Goal: Information Seeking & Learning: Learn about a topic

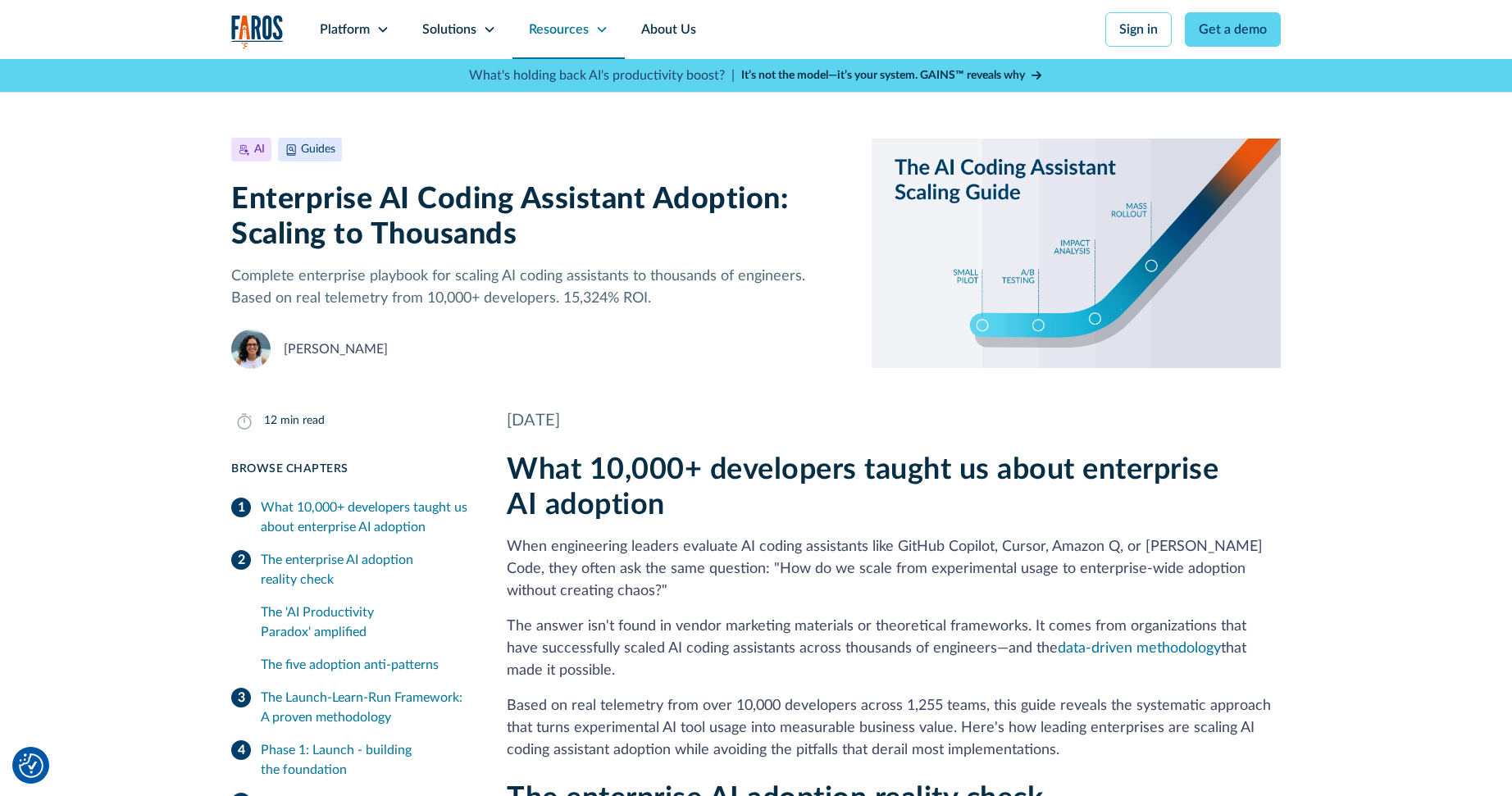
click at [532, 27] on div "Resources" at bounding box center [568, 30] width 112 height 59
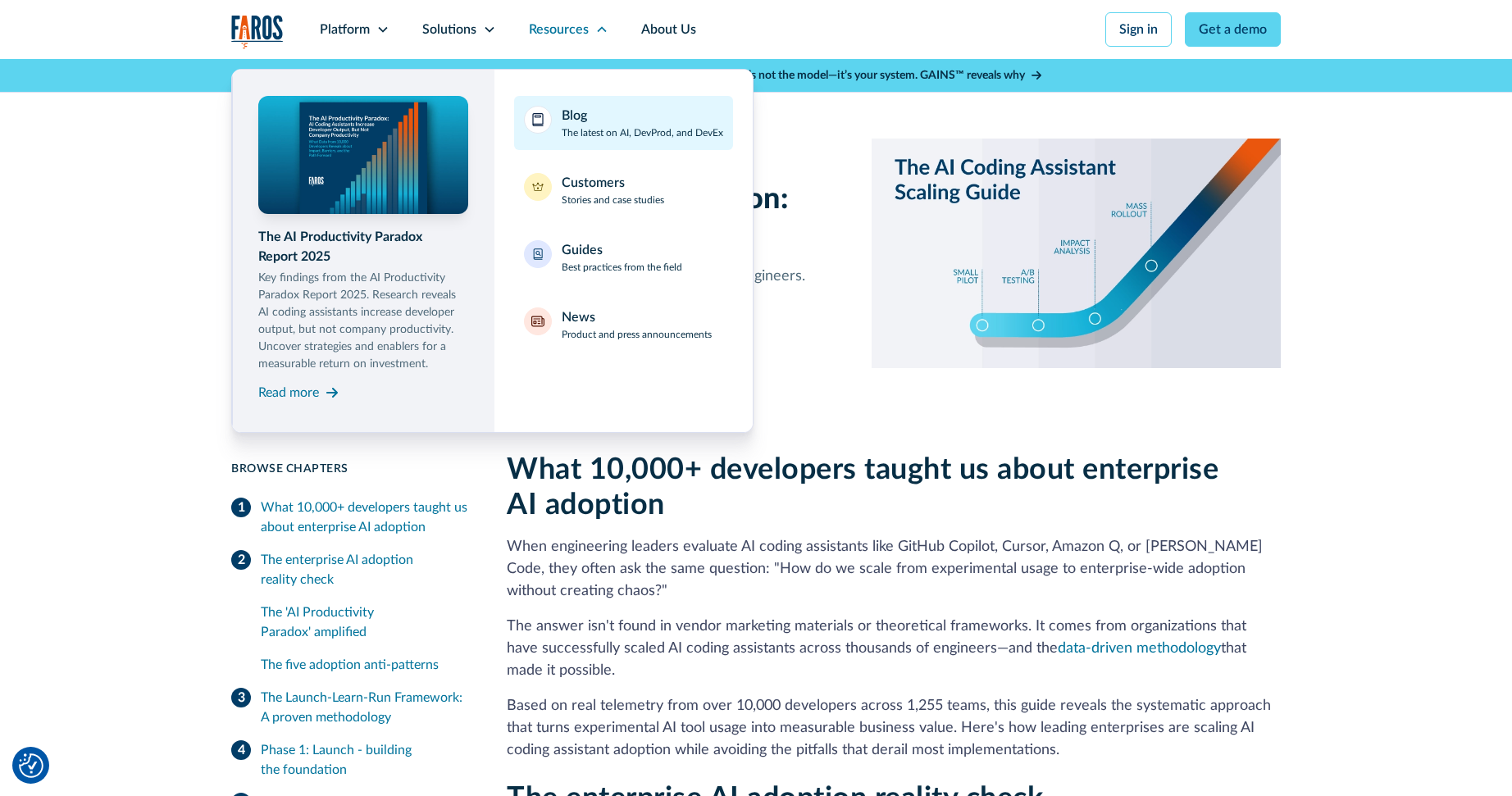
click at [615, 123] on div "Blog The latest on AI, DevProd, and DevEx" at bounding box center [642, 123] width 162 height 35
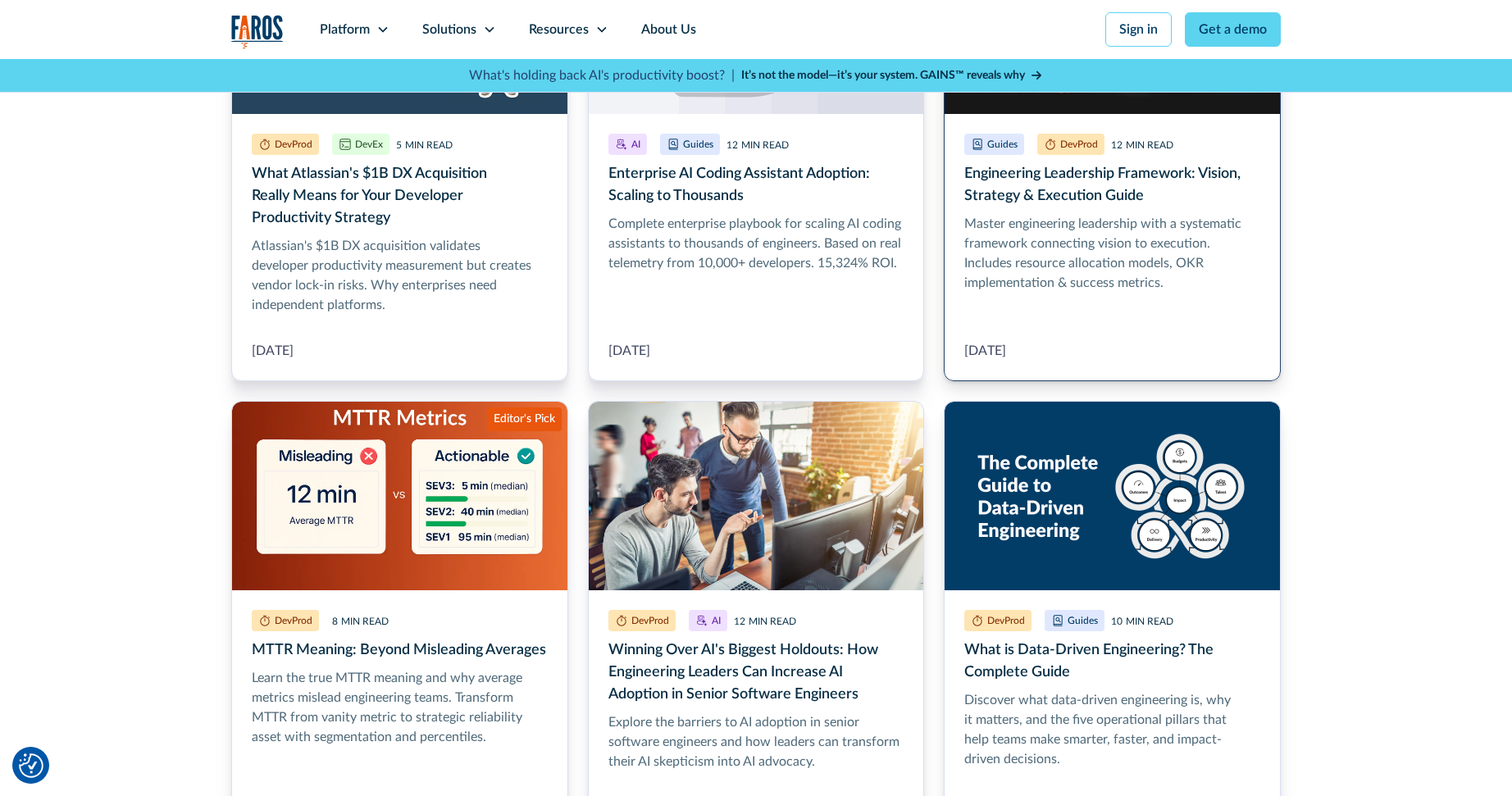
scroll to position [603, 0]
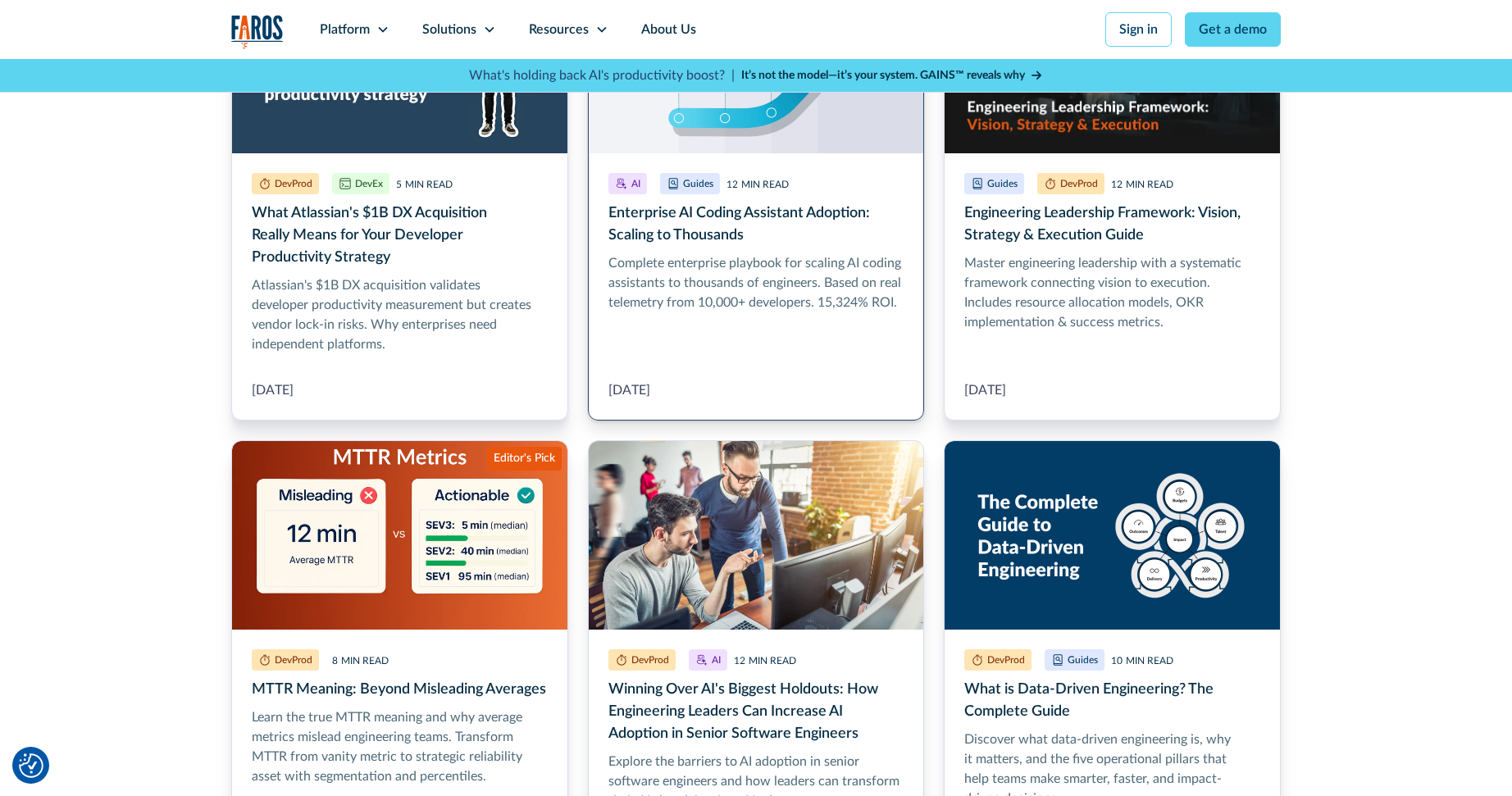
click at [820, 295] on link "Enterprise AI Coding Assistant Adoption: Scaling to Thousands" at bounding box center [757, 192] width 337 height 457
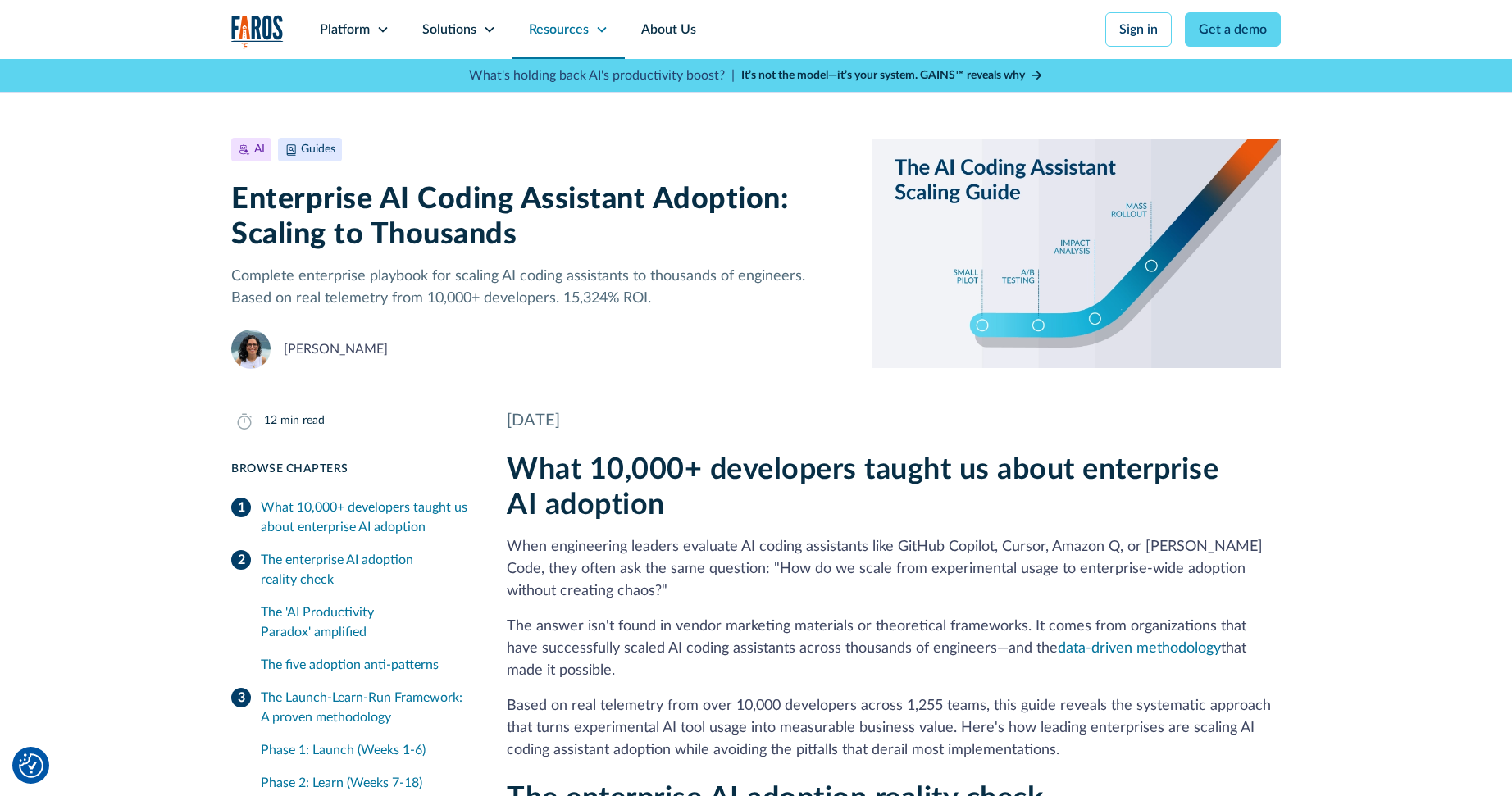
click at [579, 31] on div "Resources" at bounding box center [559, 30] width 60 height 20
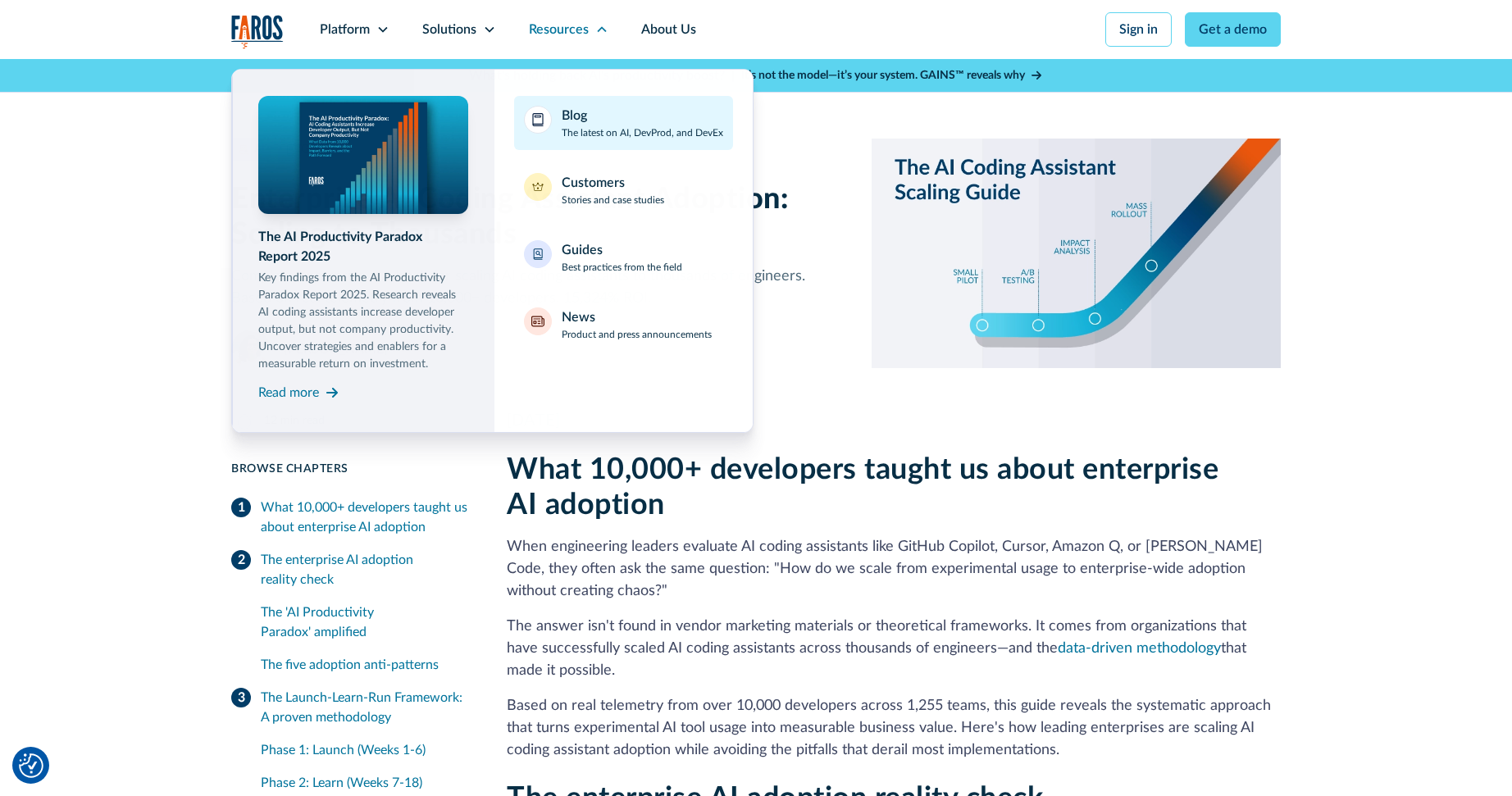
click at [588, 124] on div "Blog The latest on AI, DevProd, and DevEx" at bounding box center [642, 123] width 162 height 35
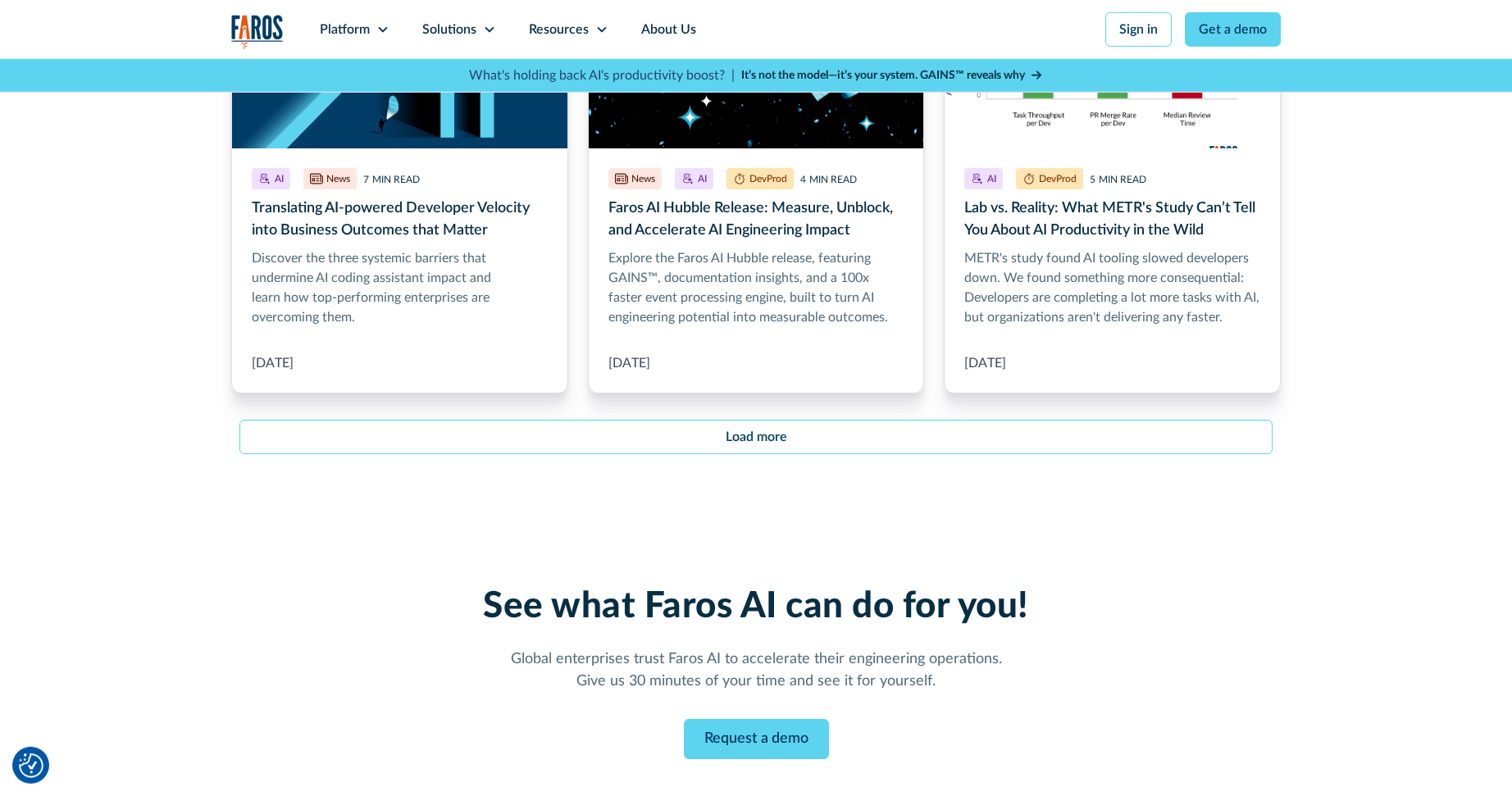
scroll to position [2015, 0]
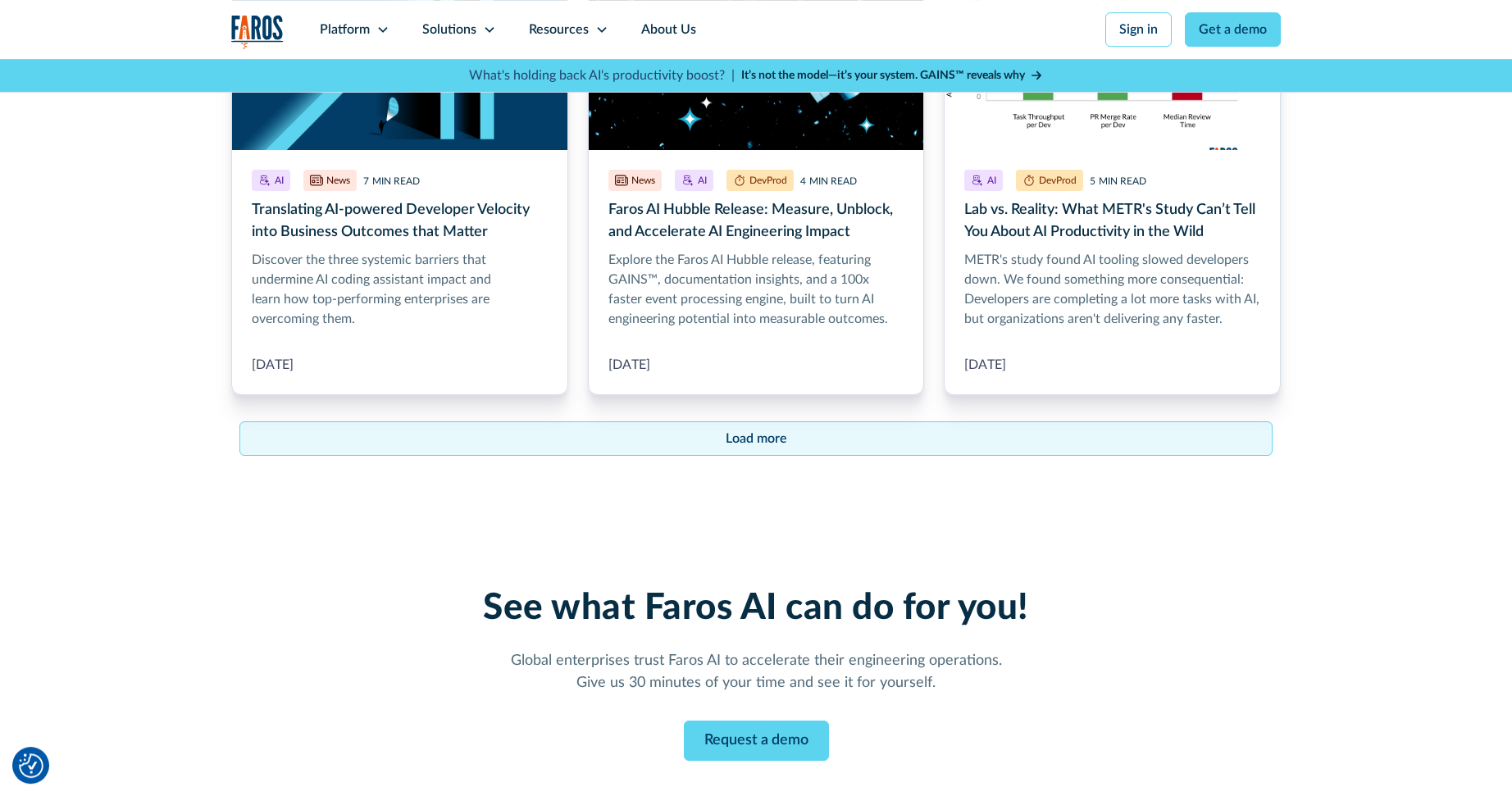
click at [797, 443] on link "Load more" at bounding box center [756, 439] width 1033 height 35
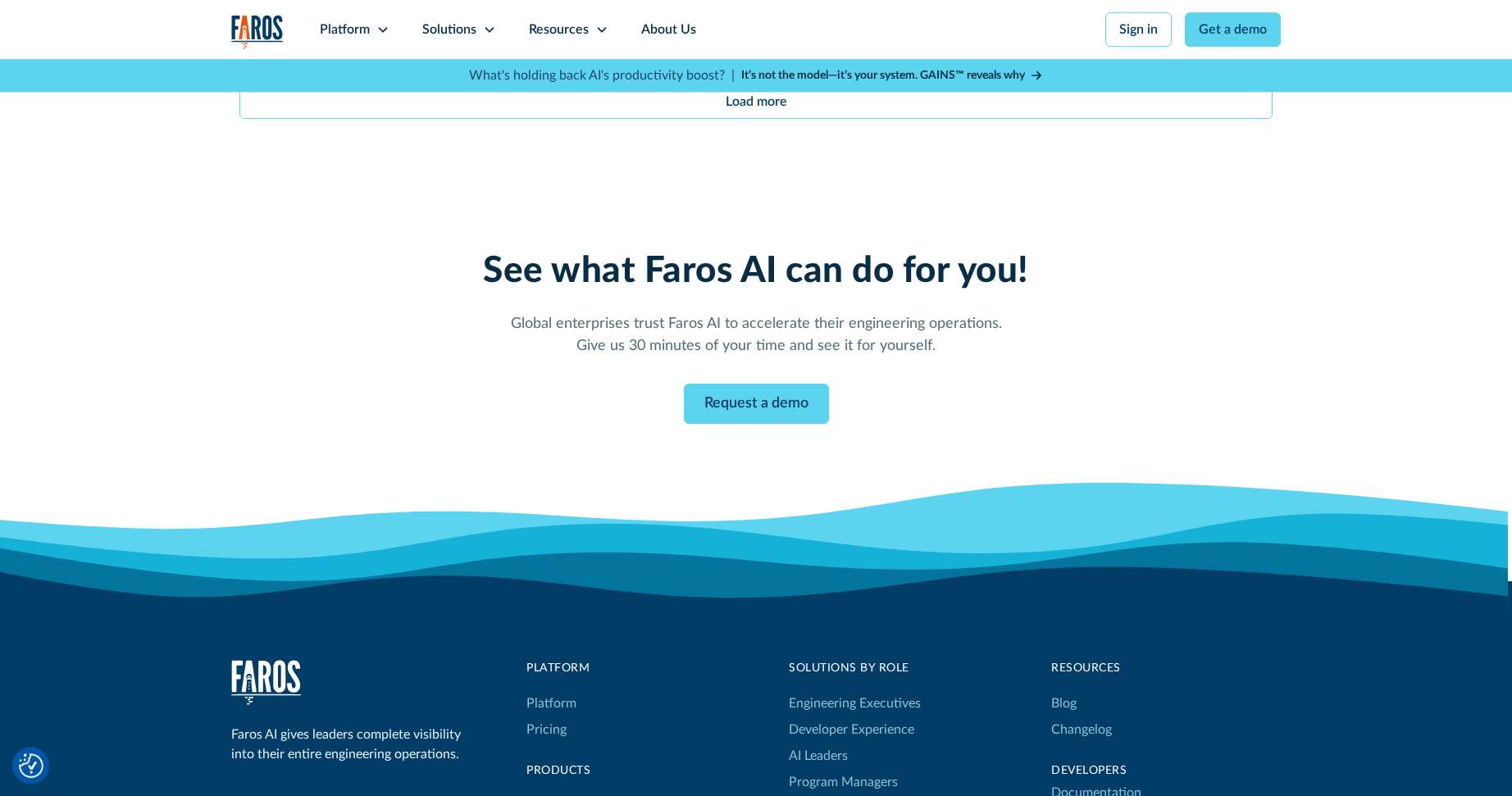
scroll to position [3983, 0]
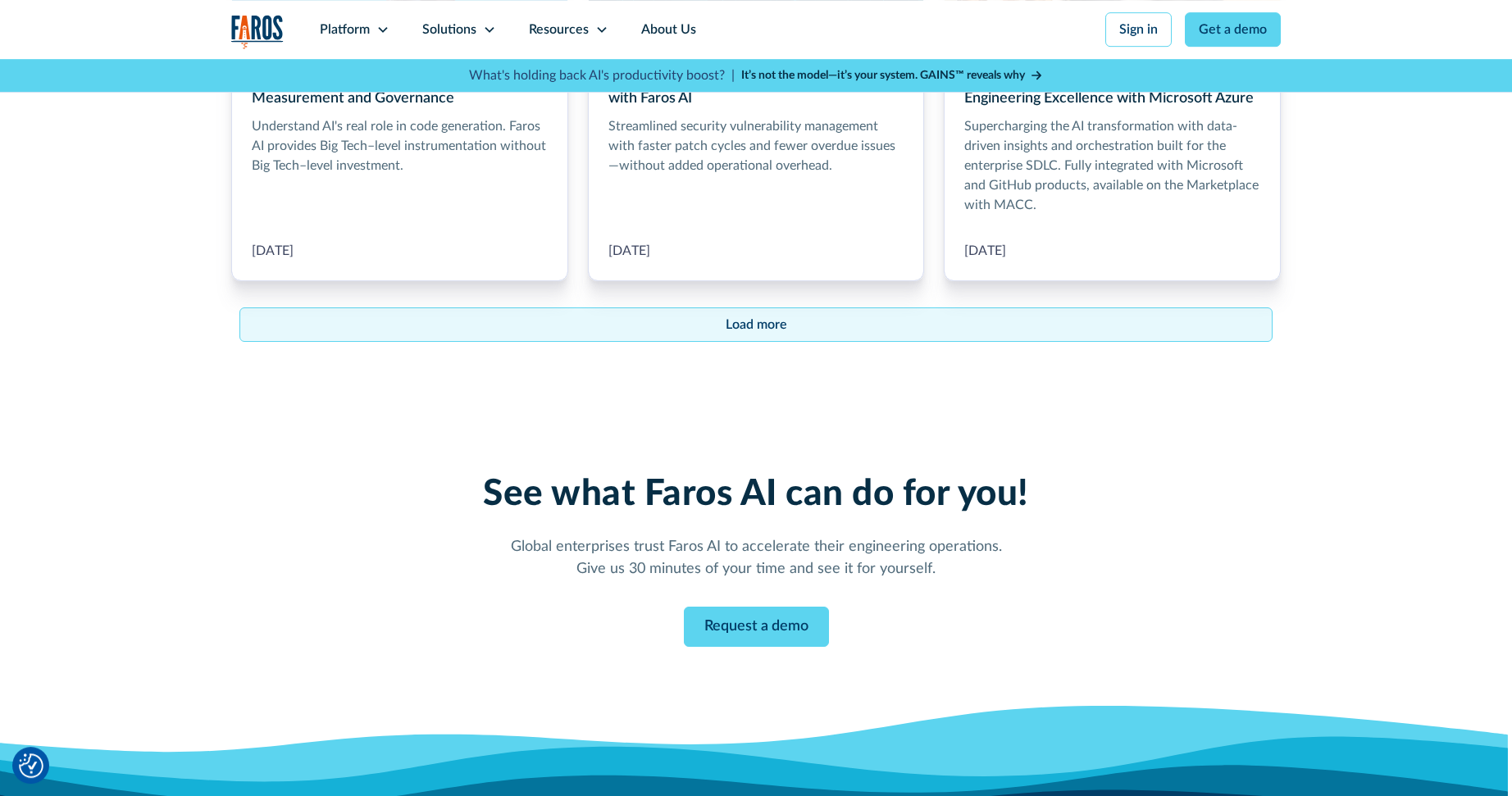
click at [779, 327] on div "Load more" at bounding box center [756, 324] width 62 height 20
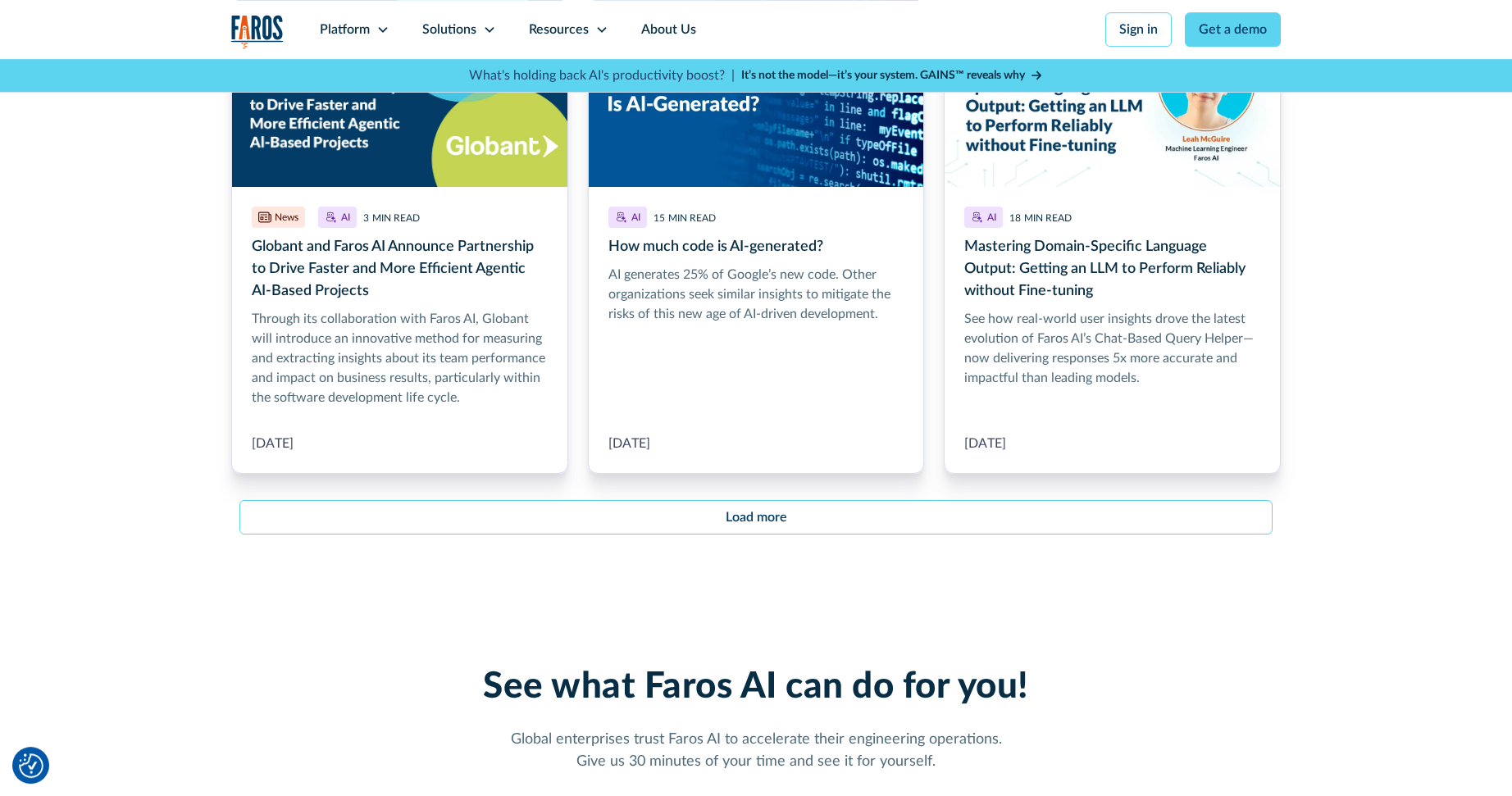
scroll to position [5899, 0]
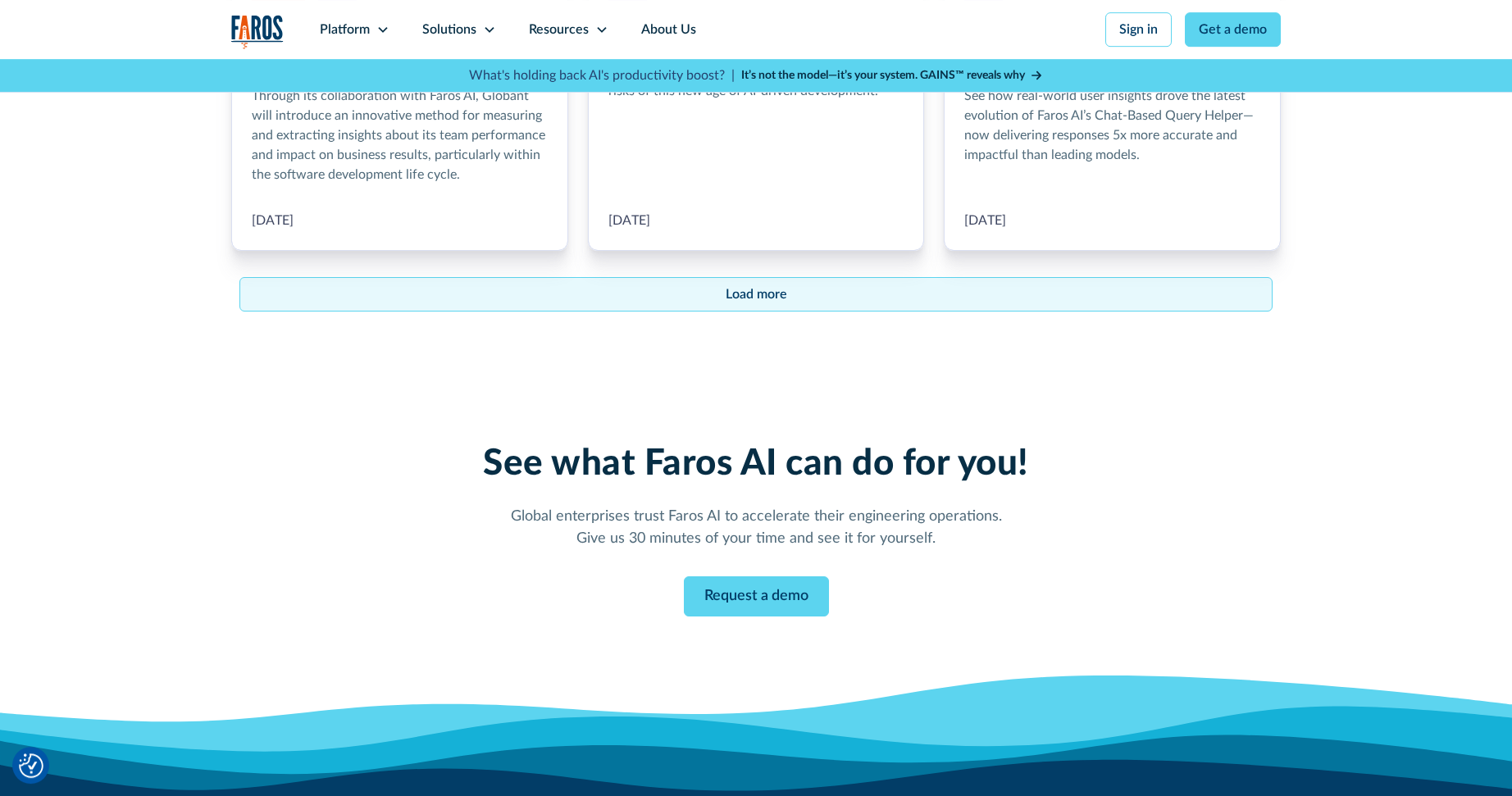
click at [786, 282] on link "Load more" at bounding box center [756, 295] width 1033 height 35
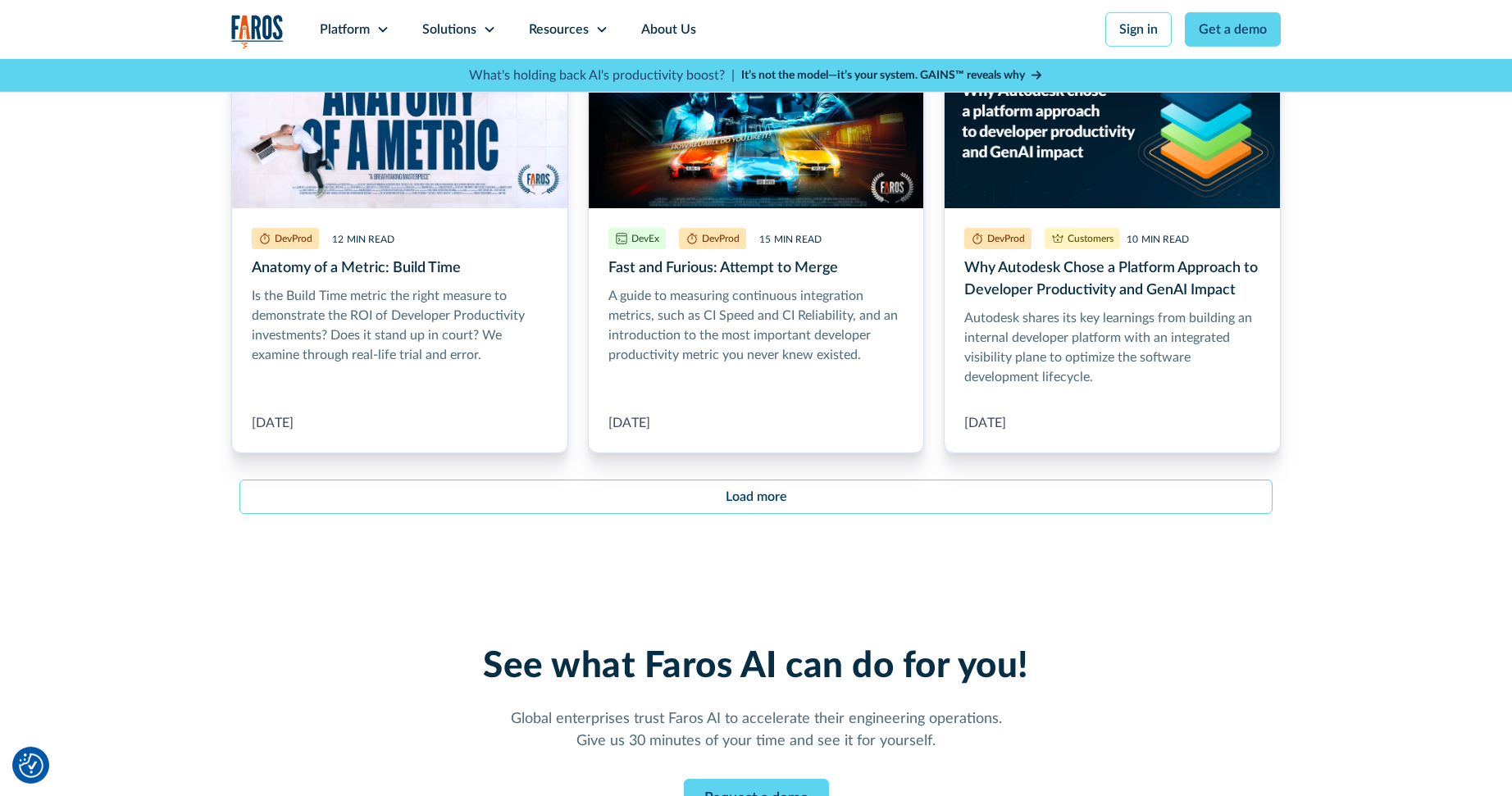
scroll to position [7407, 0]
